Goal: Transaction & Acquisition: Book appointment/travel/reservation

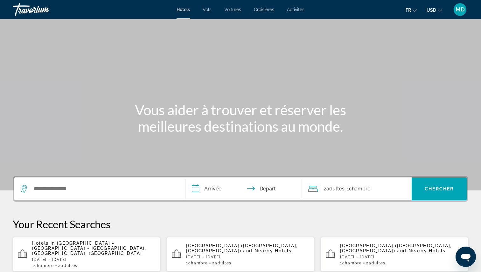
click at [84, 264] on div "1 Chambre pièces 2 Adulte Adultes" at bounding box center [93, 266] width 123 height 4
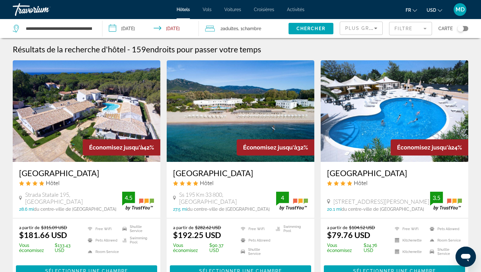
click at [430, 10] on span "USD" at bounding box center [431, 10] width 10 height 5
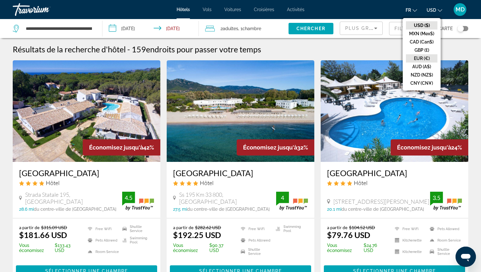
click at [425, 57] on button "EUR (€)" at bounding box center [421, 58] width 31 height 8
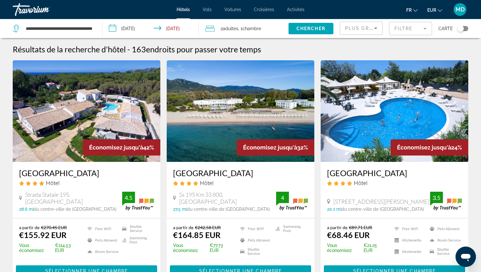
click at [424, 31] on mat-form-field "Filtre" at bounding box center [410, 28] width 43 height 13
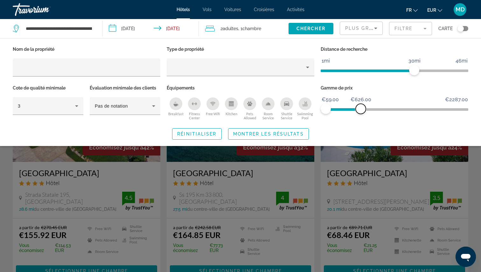
drag, startPoint x: 465, startPoint y: 107, endPoint x: 360, endPoint y: 115, distance: 104.9
click at [360, 115] on div "Gamme de prix €59.00 €2287.00 €59.00 €626.00 €59.00 - €508.00" at bounding box center [394, 103] width 154 height 38
drag, startPoint x: 414, startPoint y: 71, endPoint x: 381, endPoint y: 70, distance: 32.4
click at [381, 70] on span "ngx-slider" at bounding box center [380, 70] width 10 height 10
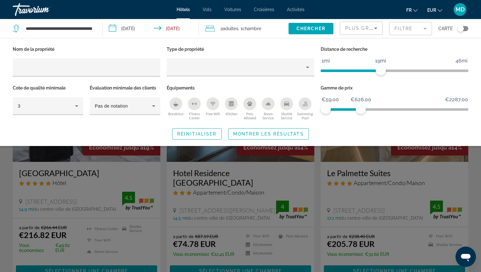
click at [307, 104] on div "Swimming Pool" at bounding box center [304, 104] width 13 height 13
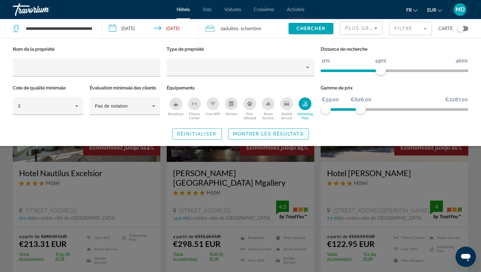
click at [288, 136] on span "Montrer les résultats" at bounding box center [268, 134] width 71 height 5
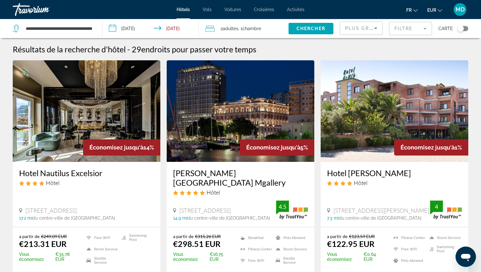
click at [406, 30] on mat-form-field "Filtre" at bounding box center [410, 28] width 43 height 13
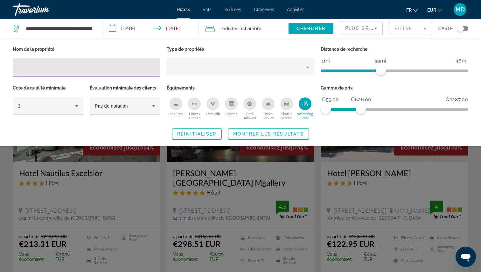
click at [364, 28] on span "Plus grandes économies" at bounding box center [383, 28] width 76 height 5
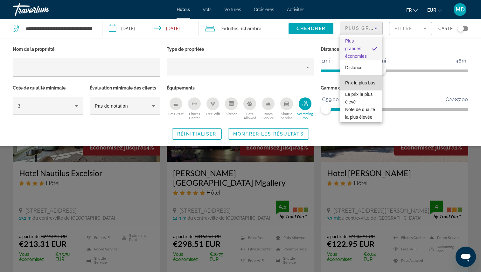
click at [361, 79] on span "Prix le plus bas" at bounding box center [360, 83] width 30 height 8
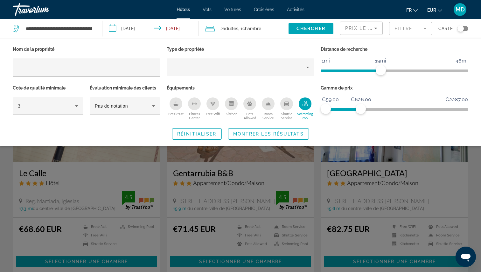
click at [257, 204] on div "Search widget" at bounding box center [240, 183] width 481 height 177
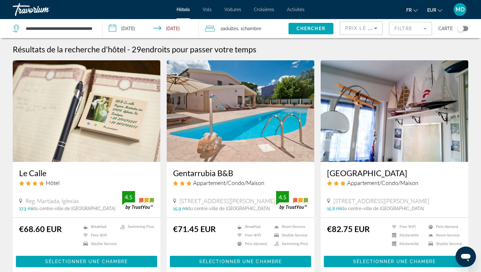
click at [415, 25] on mat-form-field "Filtre" at bounding box center [410, 28] width 43 height 13
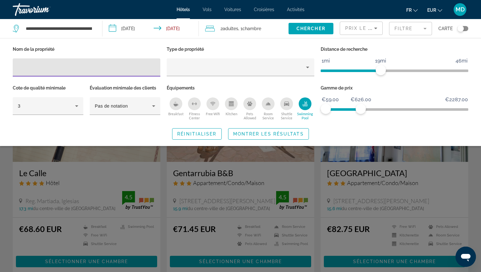
click at [319, 188] on div "Search widget" at bounding box center [240, 183] width 481 height 177
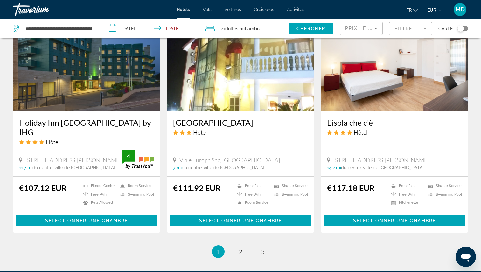
scroll to position [797, 0]
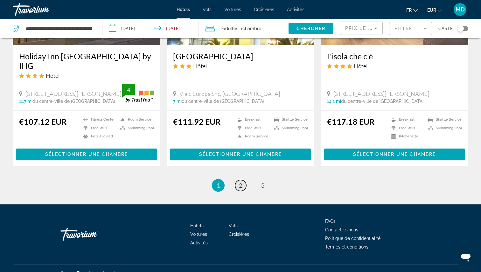
click at [239, 180] on link "page 2" at bounding box center [240, 185] width 11 height 11
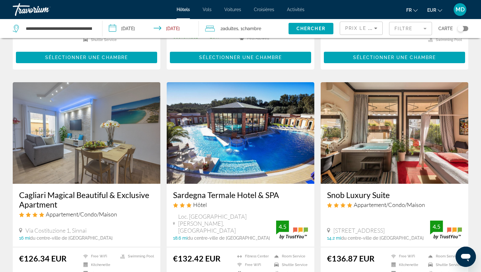
scroll to position [217, 0]
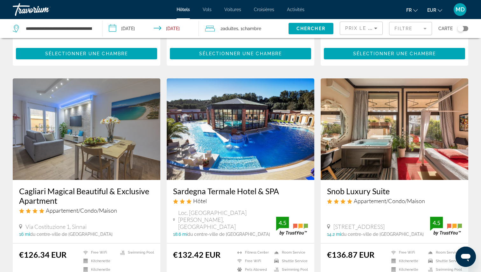
click at [242, 192] on h3 "Sardegna Termale Hotel & SPA" at bounding box center [240, 192] width 135 height 10
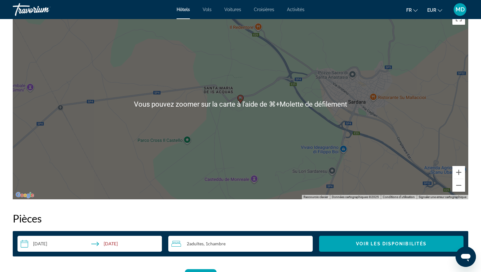
scroll to position [605, 0]
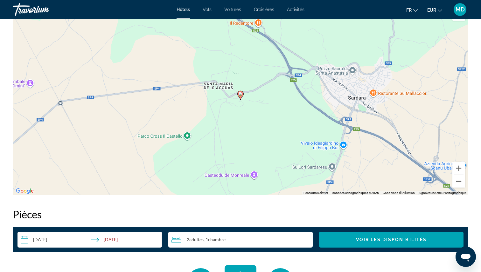
click at [457, 180] on button "Zoom arrière" at bounding box center [458, 181] width 13 height 13
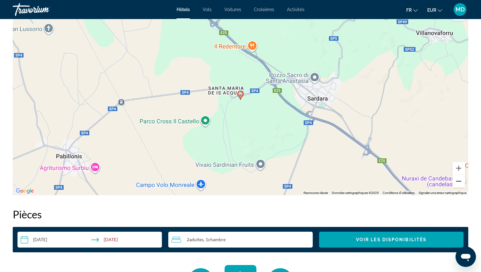
click at [457, 180] on button "Zoom arrière" at bounding box center [458, 181] width 13 height 13
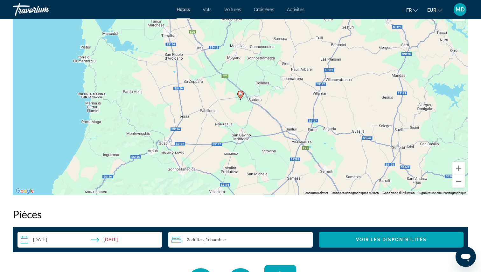
click at [457, 180] on button "Zoom arrière" at bounding box center [458, 181] width 13 height 13
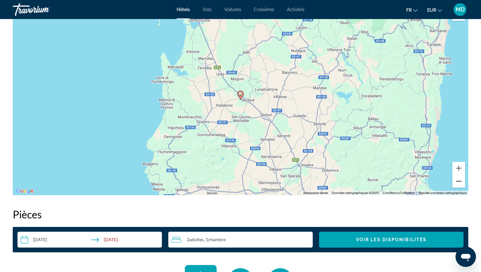
click at [457, 180] on button "Zoom arrière" at bounding box center [458, 181] width 13 height 13
